Goal: Navigation & Orientation: Find specific page/section

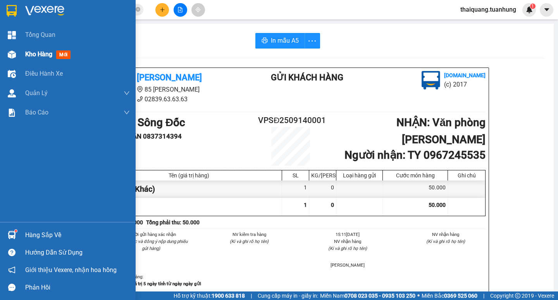
click at [41, 55] on span "Kho hàng" at bounding box center [38, 53] width 27 height 7
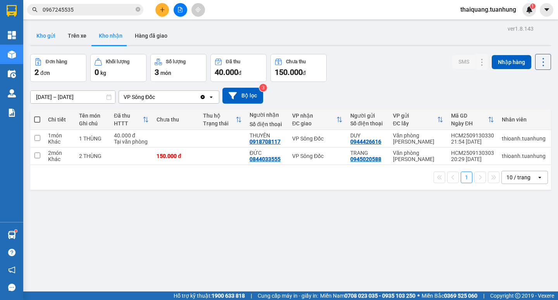
click at [50, 36] on button "Kho gửi" at bounding box center [45, 35] width 31 height 19
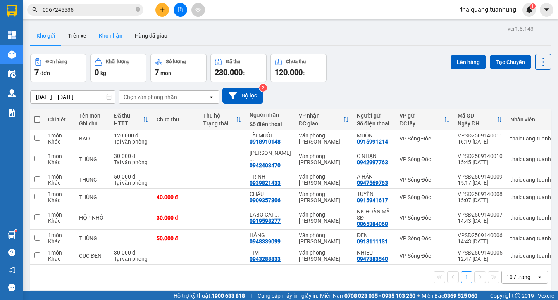
click at [111, 35] on button "Kho nhận" at bounding box center [111, 35] width 36 height 19
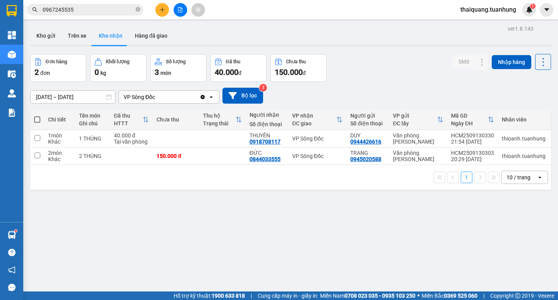
click at [380, 76] on div "Đơn hàng 2 đơn Khối lượng 0 kg Số lượng 3 món Đã thu 40.000 đ Chưa thu 150.000 …" at bounding box center [290, 68] width 521 height 28
click at [378, 73] on div "Đơn hàng 2 đơn Khối lượng 0 kg Số lượng 3 món Đã thu 40.000 đ Chưa thu 150.000 …" at bounding box center [290, 68] width 521 height 28
drag, startPoint x: 367, startPoint y: 55, endPoint x: 359, endPoint y: 55, distance: 7.4
click at [367, 55] on div "Đơn hàng 2 đơn Khối lượng 0 kg Số lượng 3 món Đã thu 40.000 đ Chưa thu 150.000 …" at bounding box center [290, 68] width 521 height 28
click at [364, 71] on div "Đơn hàng 2 đơn Khối lượng 0 kg Số lượng 3 món Đã thu 40.000 đ Chưa thu 150.000 …" at bounding box center [290, 68] width 521 height 28
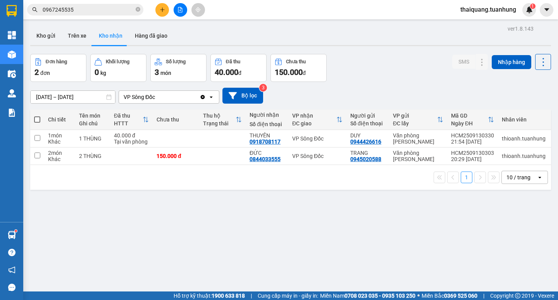
click at [365, 71] on div "Đơn hàng 2 đơn Khối lượng 0 kg Số lượng 3 món Đã thu 40.000 đ Chưa thu 150.000 …" at bounding box center [290, 68] width 521 height 28
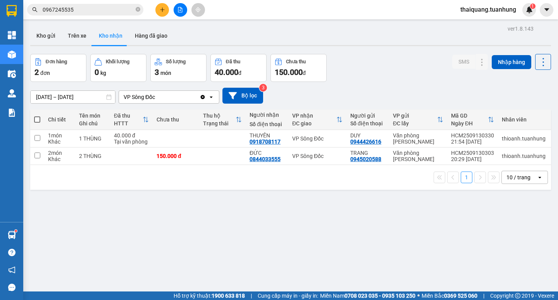
click at [365, 71] on div "Đơn hàng 2 đơn Khối lượng 0 kg Số lượng 3 món Đã thu 40.000 đ Chưa thu 150.000 …" at bounding box center [290, 68] width 521 height 28
click at [361, 67] on div "Đơn hàng 2 đơn Khối lượng 0 kg Số lượng 3 món Đã thu 40.000 đ Chưa thu 150.000 …" at bounding box center [290, 68] width 521 height 28
click at [356, 70] on div "Đơn hàng 2 đơn Khối lượng 0 kg Số lượng 3 món Đã thu 40.000 đ Chưa thu 150.000 …" at bounding box center [290, 68] width 521 height 28
click at [379, 59] on div "Đơn hàng 2 đơn Khối lượng 0 kg Số lượng 3 món Đã thu 40.000 đ Chưa thu 150.000 …" at bounding box center [290, 68] width 521 height 28
click at [365, 59] on div "Đơn hàng 2 đơn Khối lượng 0 kg Số lượng 3 món Đã thu 40.000 đ Chưa thu 150.000 …" at bounding box center [290, 68] width 521 height 28
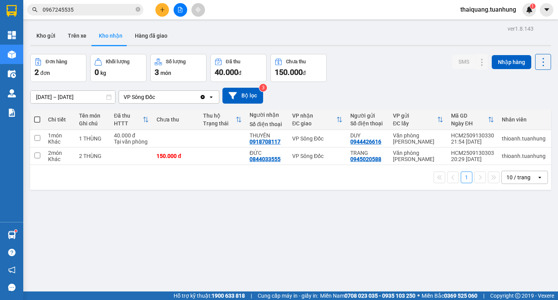
click at [370, 83] on div "[DATE] – [DATE] Press the down arrow key to interact with the calendar and sele…" at bounding box center [290, 96] width 521 height 28
click at [365, 73] on div "Đơn hàng 2 đơn Khối lượng 0 kg Số lượng 3 món Đã thu 40.000 đ Chưa thu 150.000 …" at bounding box center [290, 68] width 521 height 28
